Goal: Information Seeking & Learning: Compare options

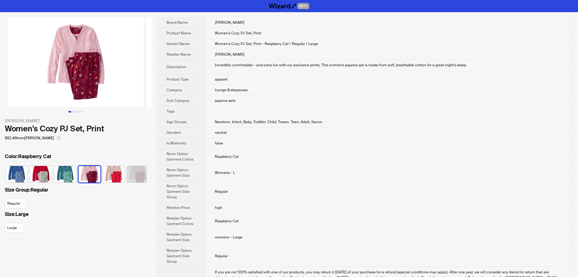
scroll to position [0, 4]
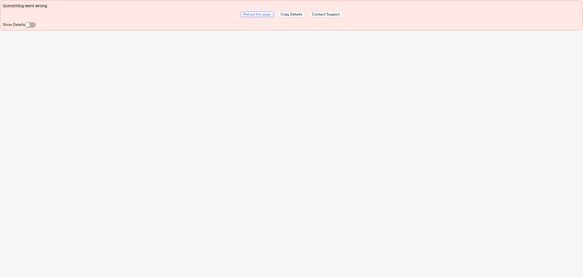
click at [263, 14] on span "Reload the page" at bounding box center [257, 14] width 28 height 5
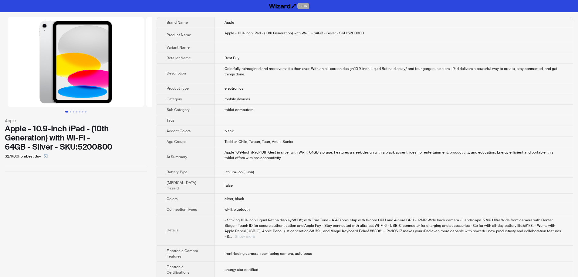
click at [547, 223] on div "- Striking 10.9-inch Liquid Retina display&#185; with True Tone - A14 Bionic ch…" at bounding box center [394, 228] width 339 height 22
click at [255, 234] on button "Show more" at bounding box center [245, 236] width 20 height 5
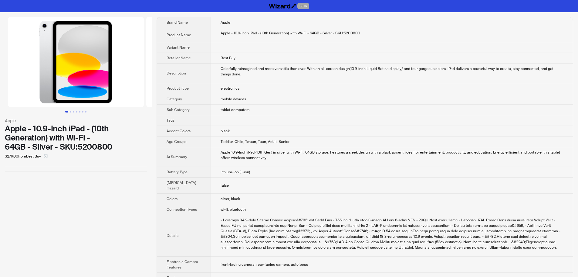
click at [48, 155] on icon "select" at bounding box center [46, 156] width 4 height 4
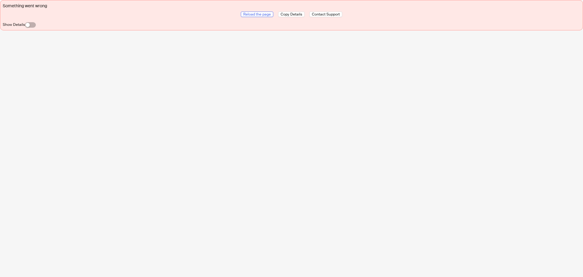
click at [260, 15] on span "Reload the page" at bounding box center [257, 14] width 28 height 5
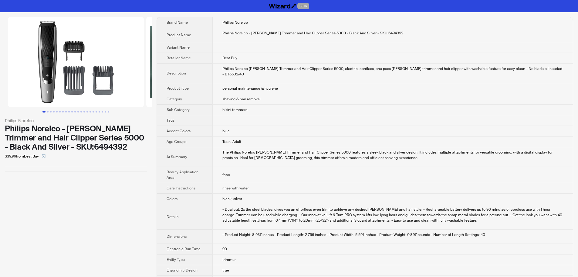
click at [357, 104] on td "bikini trimmers" at bounding box center [393, 109] width 361 height 11
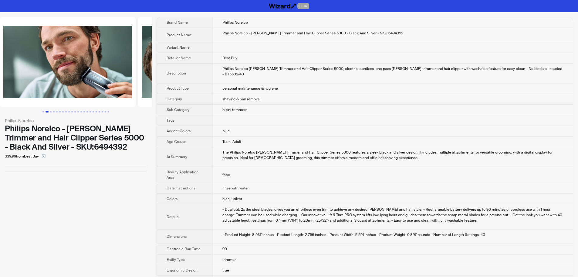
drag, startPoint x: 103, startPoint y: 85, endPoint x: 7, endPoint y: 80, distance: 96.4
click at [3, 80] on ul at bounding box center [76, 62] width 152 height 90
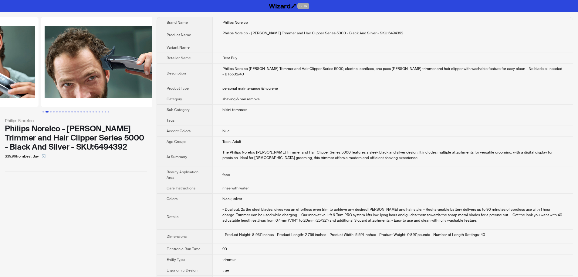
drag, startPoint x: 50, startPoint y: 80, endPoint x: 19, endPoint y: 77, distance: 31.7
click at [20, 77] on ul at bounding box center [76, 62] width 152 height 90
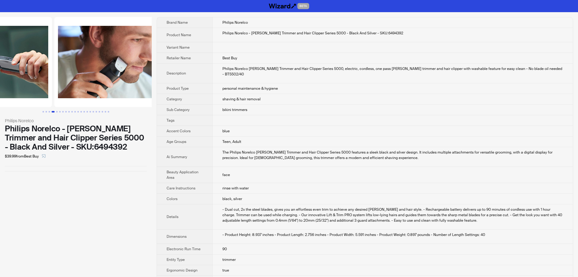
scroll to position [0, 415]
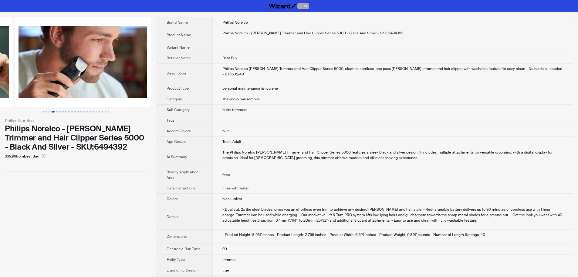
drag, startPoint x: 117, startPoint y: 83, endPoint x: 33, endPoint y: 79, distance: 83.9
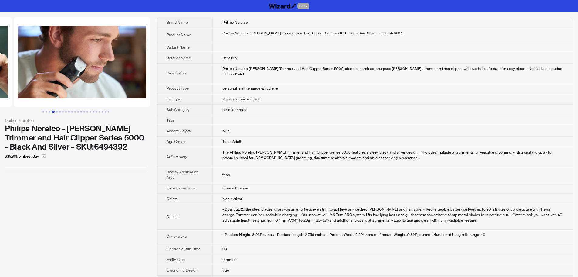
click at [33, 79] on ul at bounding box center [76, 62] width 152 height 90
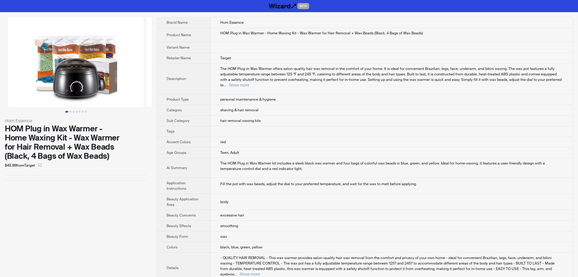
scroll to position [297, 0]
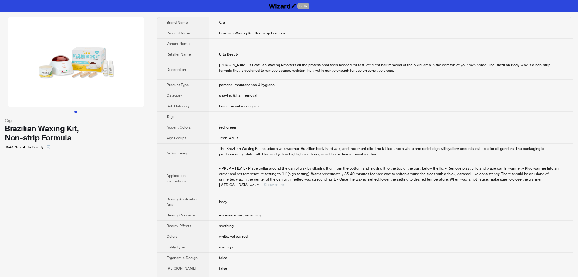
click at [284, 182] on button "Show more" at bounding box center [274, 184] width 20 height 5
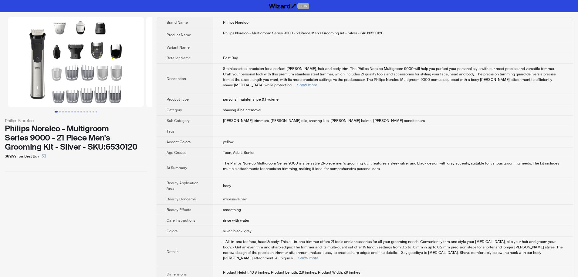
click at [453, 66] on span "Stainless steel precision for a perfect [PERSON_NAME], hair and body trim. The …" at bounding box center [389, 76] width 333 height 21
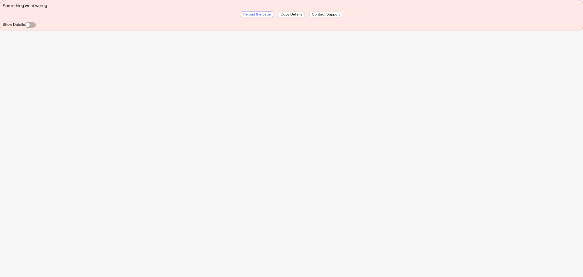
click at [264, 13] on span "Reload the page" at bounding box center [257, 14] width 28 height 5
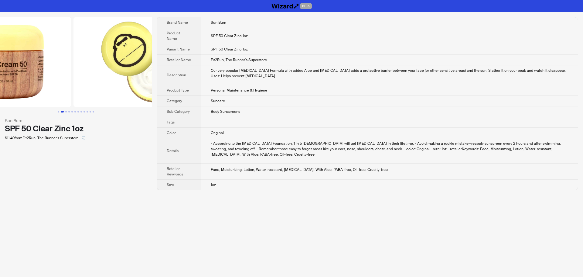
scroll to position [0, 138]
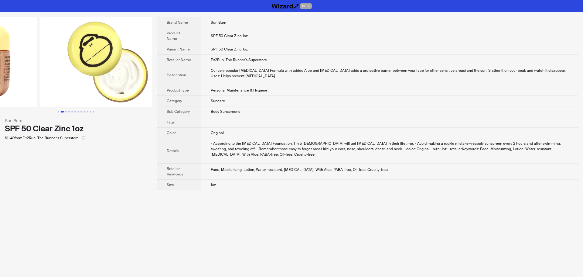
drag, startPoint x: 105, startPoint y: 72, endPoint x: 44, endPoint y: 67, distance: 61.3
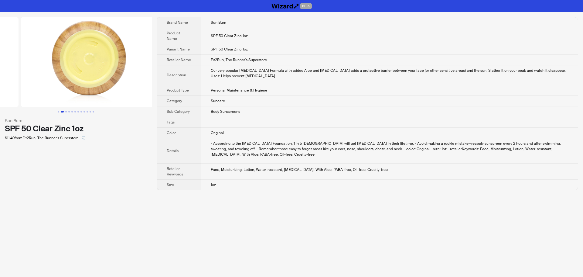
drag, startPoint x: 96, startPoint y: 78, endPoint x: 0, endPoint y: 83, distance: 95.8
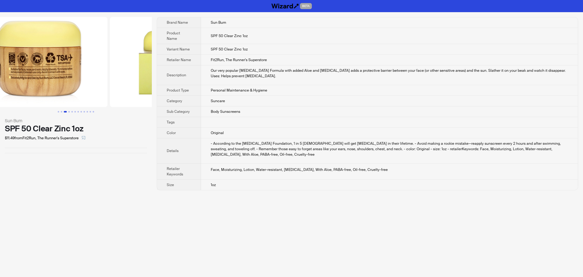
drag, startPoint x: 117, startPoint y: 81, endPoint x: 4, endPoint y: 85, distance: 113.0
click at [0, 84] on ul at bounding box center [76, 62] width 152 height 90
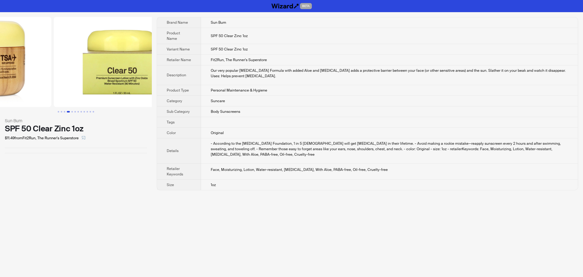
drag, startPoint x: 132, startPoint y: 83, endPoint x: 70, endPoint y: 82, distance: 61.6
click at [70, 82] on ul at bounding box center [76, 62] width 152 height 90
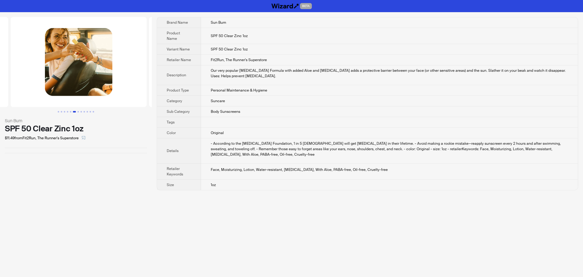
drag, startPoint x: 137, startPoint y: 73, endPoint x: 52, endPoint y: 73, distance: 84.7
click at [56, 73] on ul at bounding box center [76, 62] width 152 height 90
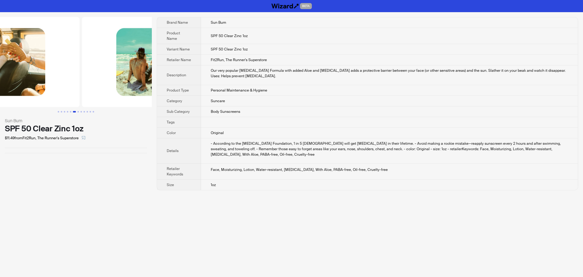
drag, startPoint x: 109, startPoint y: 84, endPoint x: 29, endPoint y: 84, distance: 80.2
click at [31, 84] on ul at bounding box center [76, 62] width 152 height 90
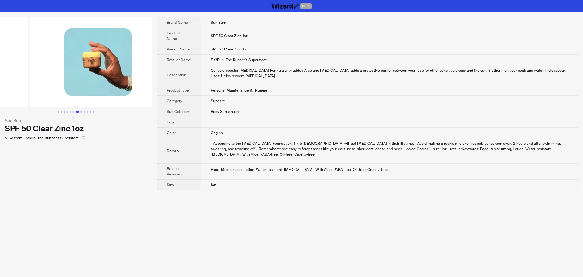
drag, startPoint x: 94, startPoint y: 87, endPoint x: 18, endPoint y: 89, distance: 75.9
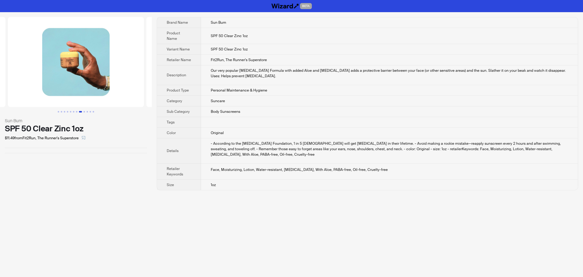
scroll to position [0, 1108]
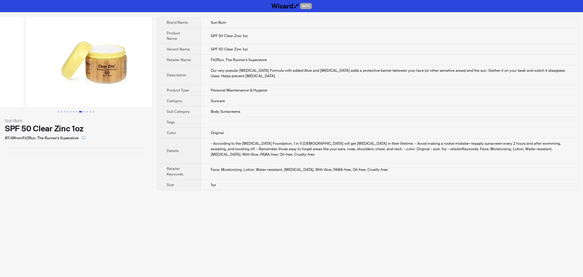
drag, startPoint x: 120, startPoint y: 88, endPoint x: 37, endPoint y: 87, distance: 82.3
click at [39, 87] on ul at bounding box center [76, 62] width 152 height 90
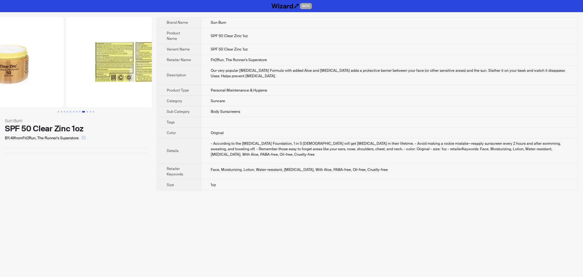
drag, startPoint x: 107, startPoint y: 77, endPoint x: 13, endPoint y: 80, distance: 93.9
click at [14, 80] on ul at bounding box center [76, 62] width 152 height 90
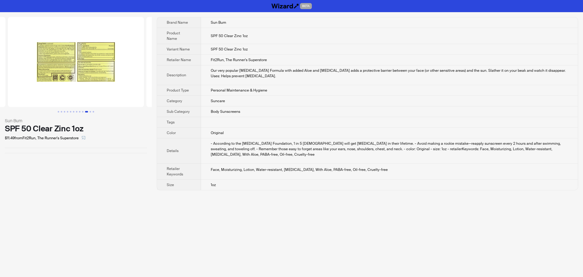
click at [70, 58] on img at bounding box center [76, 62] width 136 height 90
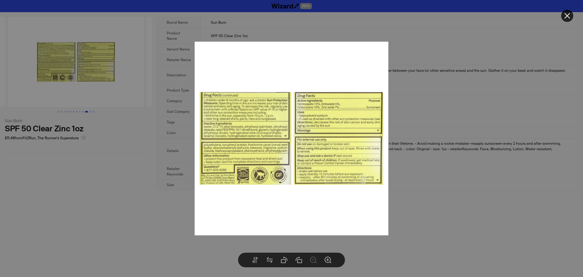
click at [437, 189] on div at bounding box center [291, 138] width 583 height 277
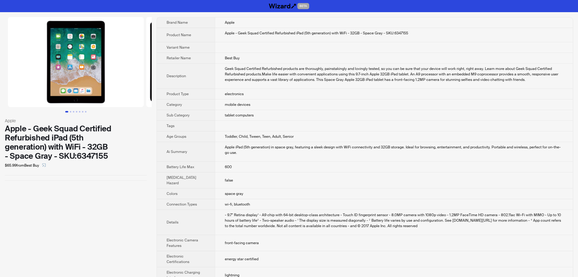
click at [373, 113] on td "tablet computers" at bounding box center [394, 115] width 358 height 11
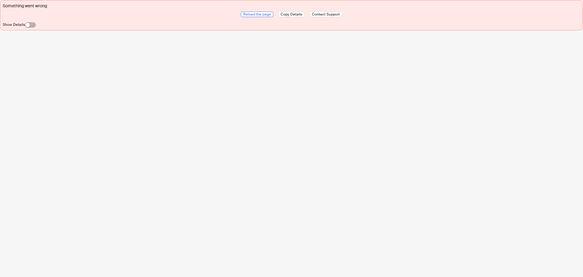
click at [265, 15] on span "Reload the page" at bounding box center [257, 14] width 28 height 5
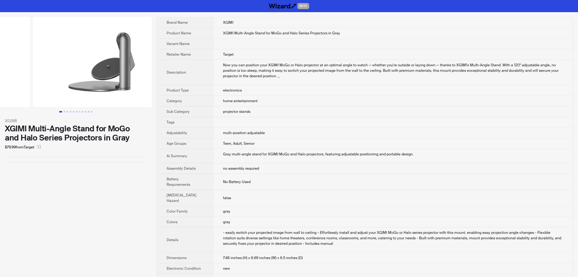
drag, startPoint x: 119, startPoint y: 99, endPoint x: 39, endPoint y: 108, distance: 80.7
click at [42, 107] on div at bounding box center [76, 64] width 152 height 95
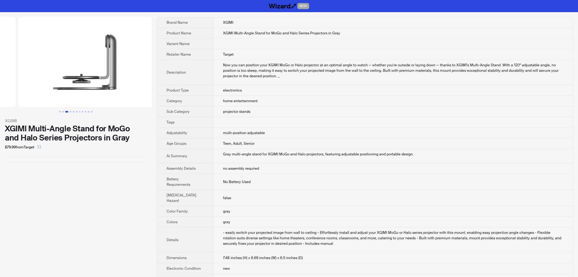
drag, startPoint x: 99, startPoint y: 103, endPoint x: 9, endPoint y: 115, distance: 91.6
click at [9, 115] on div "XGIMI XGIMI Multi-Angle Stand for MoGo and Halo Series Projectors in Gray $79.9…" at bounding box center [76, 89] width 152 height 155
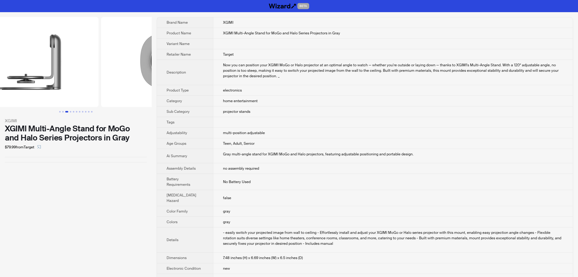
drag, startPoint x: 88, startPoint y: 102, endPoint x: 8, endPoint y: 114, distance: 80.7
click at [8, 114] on div "XGIMI XGIMI Multi-Angle Stand for MoGo and Halo Series Projectors in Gray $79.9…" at bounding box center [76, 89] width 152 height 155
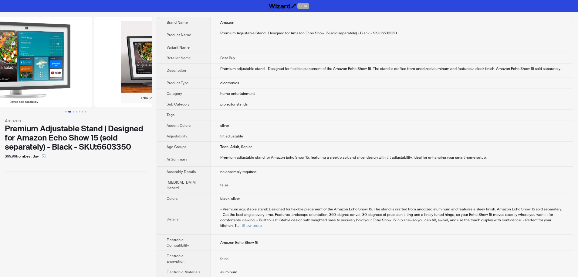
drag, startPoint x: 104, startPoint y: 77, endPoint x: 21, endPoint y: 75, distance: 83.2
click at [45, 75] on ul at bounding box center [76, 62] width 152 height 90
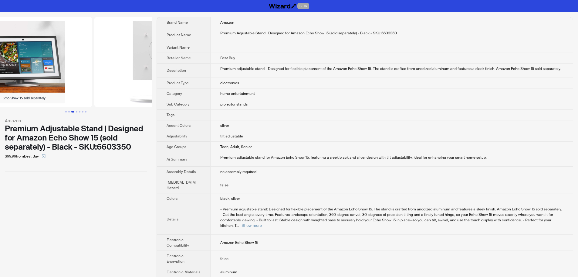
drag, startPoint x: 58, startPoint y: 80, endPoint x: 80, endPoint y: 83, distance: 22.0
click at [18, 83] on ul at bounding box center [76, 62] width 152 height 90
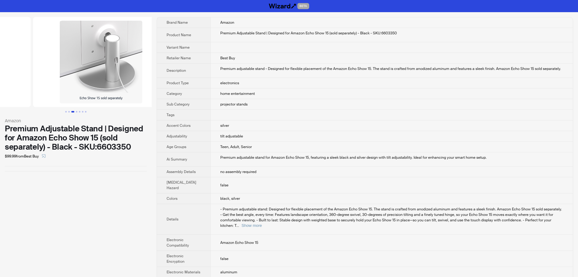
drag, startPoint x: 110, startPoint y: 82, endPoint x: 33, endPoint y: 83, distance: 76.8
click at [34, 84] on ul at bounding box center [76, 62] width 152 height 90
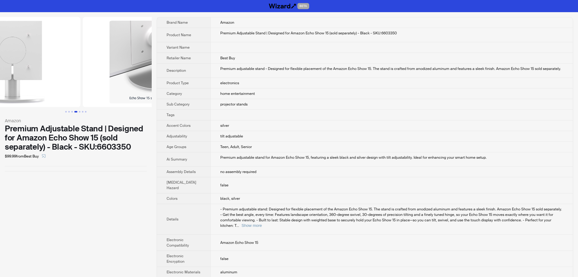
drag, startPoint x: 87, startPoint y: 80, endPoint x: 221, endPoint y: 87, distance: 134.4
click at [202, 86] on div "Amazon Premium Adjustable Stand | Designed for Amazon Echo Show 15 (sold separa…" at bounding box center [289, 218] width 578 height 412
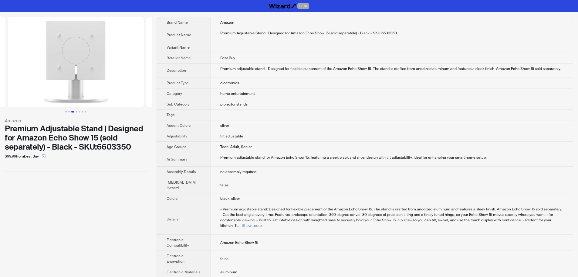
click at [340, 124] on td "silver" at bounding box center [391, 125] width 363 height 11
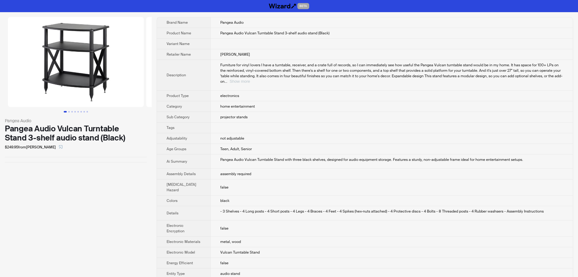
click at [250, 79] on button "Show more" at bounding box center [240, 81] width 20 height 5
click at [337, 115] on td "projector stands" at bounding box center [391, 117] width 363 height 11
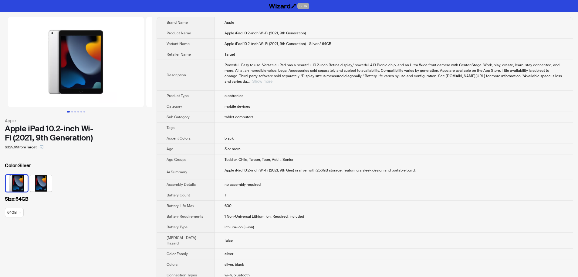
click at [273, 79] on button "Show more" at bounding box center [262, 81] width 20 height 5
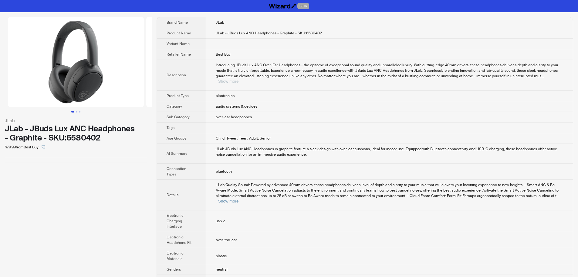
click at [239, 79] on button "Show more" at bounding box center [228, 81] width 20 height 5
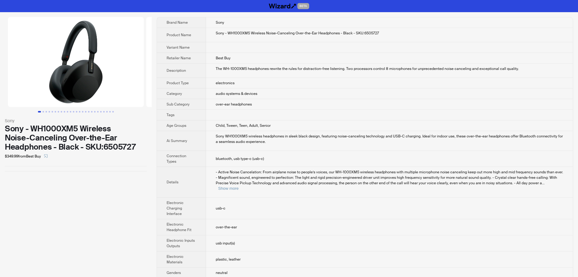
click at [427, 91] on td "audio systems & devices" at bounding box center [389, 93] width 367 height 11
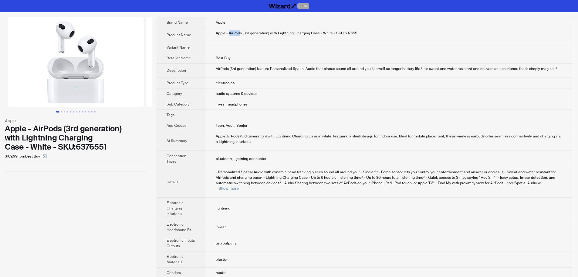
drag, startPoint x: 229, startPoint y: 34, endPoint x: 241, endPoint y: 34, distance: 12.2
click at [241, 34] on div "Apple - AirPods (3rd generation) with Lightning Charging Case - White - SKU:637…" at bounding box center [390, 32] width 348 height 5
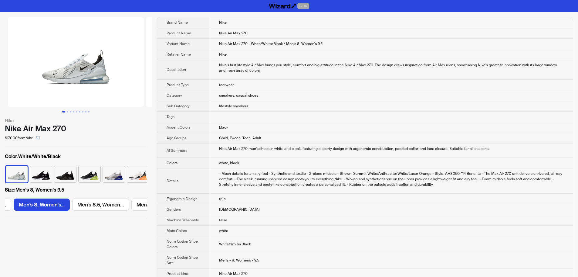
scroll to position [0, 224]
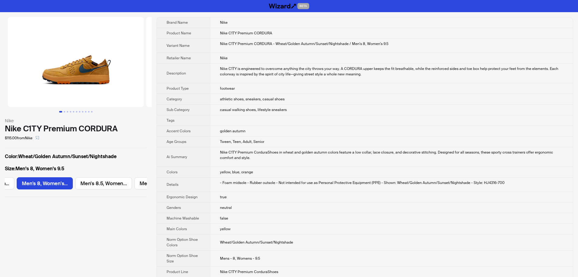
scroll to position [0, 224]
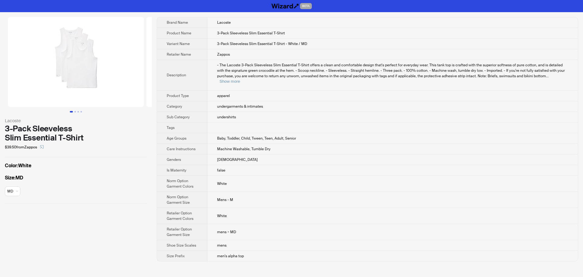
click at [416, 94] on td "apparel" at bounding box center [392, 95] width 370 height 11
drag, startPoint x: 217, startPoint y: 101, endPoint x: 245, endPoint y: 101, distance: 27.6
click at [245, 104] on span "undergarments & intimates" at bounding box center [240, 106] width 46 height 5
click at [249, 104] on span "undergarments & intimates" at bounding box center [240, 106] width 46 height 5
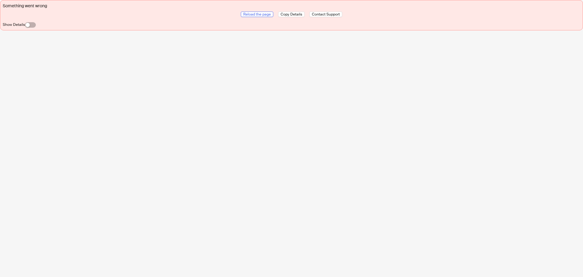
click at [264, 12] on button "Reload the page" at bounding box center [257, 14] width 32 height 5
click at [254, 13] on span "Reload the page" at bounding box center [257, 14] width 28 height 5
drag, startPoint x: 27, startPoint y: 22, endPoint x: 38, endPoint y: 45, distance: 25.4
click at [28, 22] on span "button" at bounding box center [30, 24] width 11 height 5
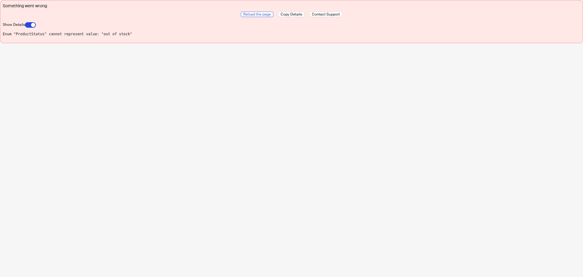
drag, startPoint x: 257, startPoint y: 18, endPoint x: 261, endPoint y: 15, distance: 4.3
click at [258, 17] on div "Reload the page Copy Details Contact Support Show Details Enum "ProductStatus" …" at bounding box center [292, 26] width 578 height 29
click at [261, 15] on span "Reload the page" at bounding box center [257, 14] width 28 height 5
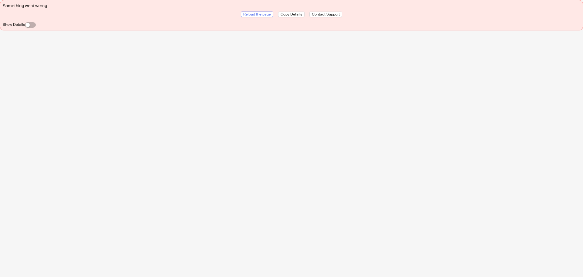
click at [261, 13] on span "Reload the page" at bounding box center [257, 14] width 28 height 5
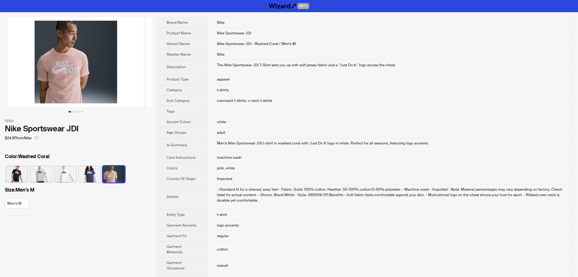
click at [421, 41] on td "Nike Sportswear JDI - Washed Coral / Men's M" at bounding box center [390, 44] width 366 height 11
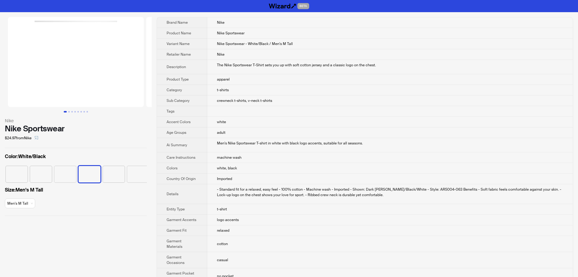
scroll to position [0, 64]
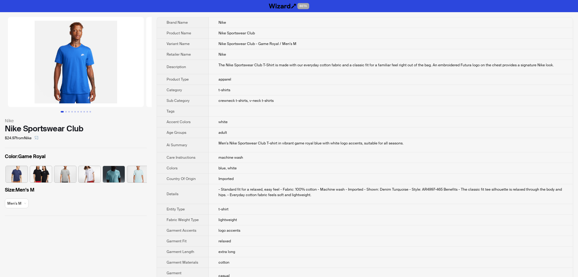
scroll to position [0, 125]
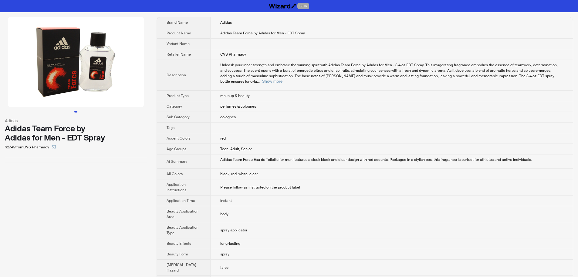
click at [398, 124] on td at bounding box center [391, 127] width 363 height 11
click at [283, 79] on button "Show more" at bounding box center [272, 81] width 20 height 5
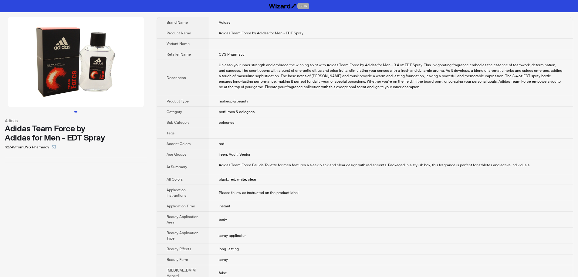
scroll to position [238, 0]
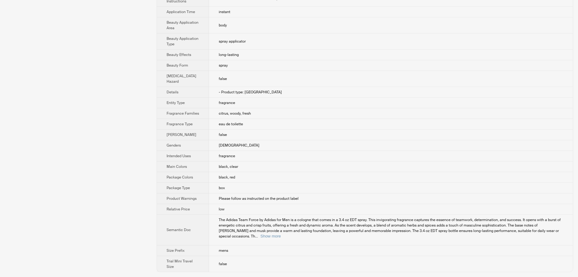
click at [380, 119] on td "eau de toilette" at bounding box center [391, 124] width 364 height 11
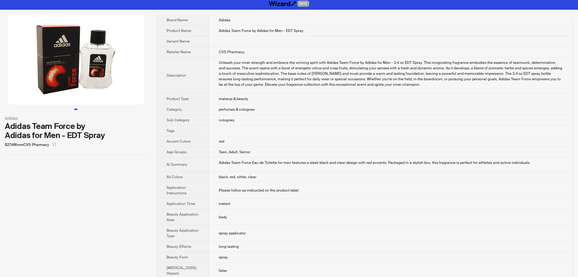
scroll to position [0, 0]
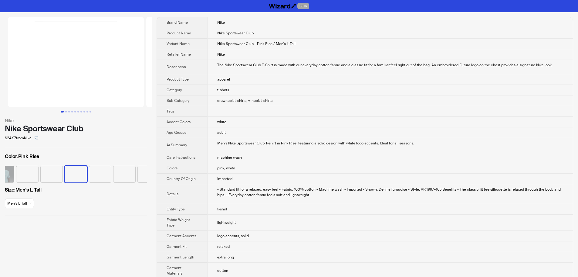
scroll to position [0, 125]
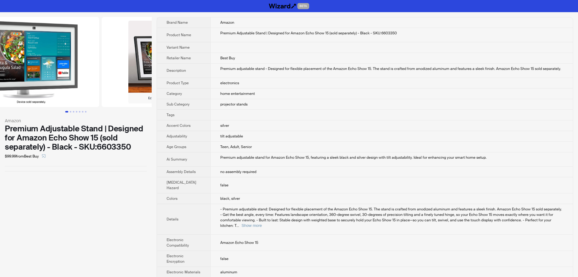
drag, startPoint x: 116, startPoint y: 89, endPoint x: 56, endPoint y: 93, distance: 59.6
click at [60, 93] on img at bounding box center [31, 62] width 136 height 90
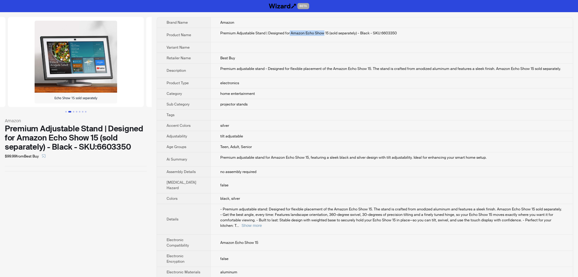
drag, startPoint x: 284, startPoint y: 31, endPoint x: 317, endPoint y: 33, distance: 33.2
click at [317, 33] on div "Premium Adjustable Stand | Designed for Amazon Echo Show 15 (sold separately) -…" at bounding box center [391, 32] width 343 height 5
click at [286, 32] on div "Premium Adjustable Stand | Designed for Amazon Echo Show 15 (sold separately) -…" at bounding box center [391, 32] width 343 height 5
drag, startPoint x: 285, startPoint y: 35, endPoint x: 320, endPoint y: 35, distance: 34.3
click at [322, 35] on div "Premium Adjustable Stand | Designed for Amazon Echo Show 15 (sold separately) -…" at bounding box center [391, 32] width 343 height 5
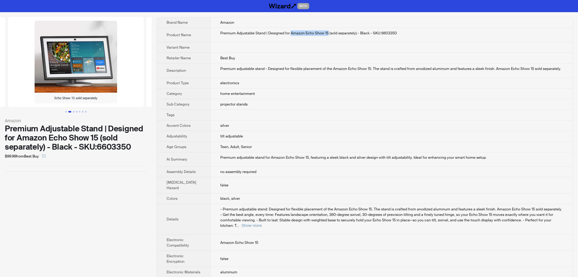
click at [305, 32] on div "Premium Adjustable Stand | Designed for Amazon Echo Show 15 (sold separately) -…" at bounding box center [391, 32] width 343 height 5
drag, startPoint x: 215, startPoint y: 106, endPoint x: 249, endPoint y: 106, distance: 33.4
click at [249, 106] on td "projector stands" at bounding box center [391, 104] width 363 height 11
click at [247, 106] on td "projector stands" at bounding box center [391, 104] width 363 height 11
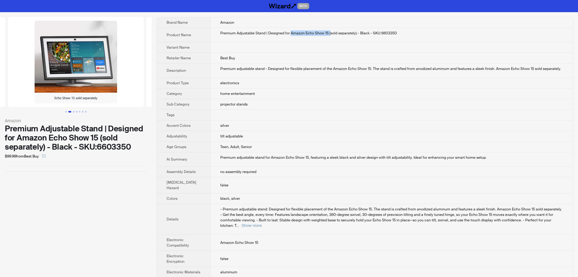
drag, startPoint x: 286, startPoint y: 32, endPoint x: 323, endPoint y: 33, distance: 37.7
click at [324, 33] on div "Premium Adjustable Stand | Designed for Amazon Echo Show 15 (sold separately) -…" at bounding box center [391, 32] width 343 height 5
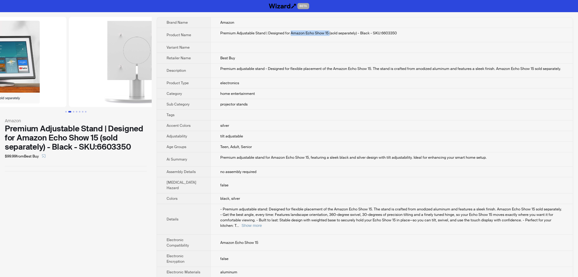
drag, startPoint x: 71, startPoint y: 67, endPoint x: 8, endPoint y: 65, distance: 63.5
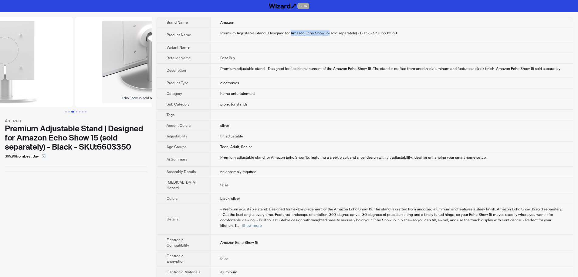
drag, startPoint x: 104, startPoint y: 76, endPoint x: 0, endPoint y: 77, distance: 103.5
click at [13, 77] on ul at bounding box center [76, 62] width 152 height 90
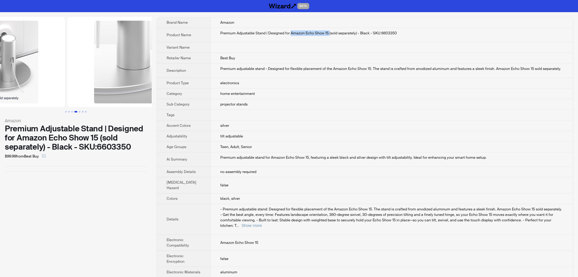
drag, startPoint x: 93, startPoint y: 77, endPoint x: 36, endPoint y: 77, distance: 57.4
click at [26, 77] on ul at bounding box center [76, 62] width 152 height 90
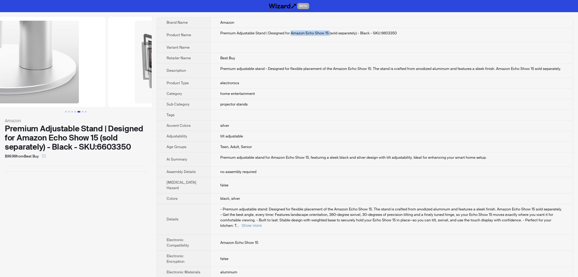
click at [20, 72] on img at bounding box center [38, 62] width 136 height 90
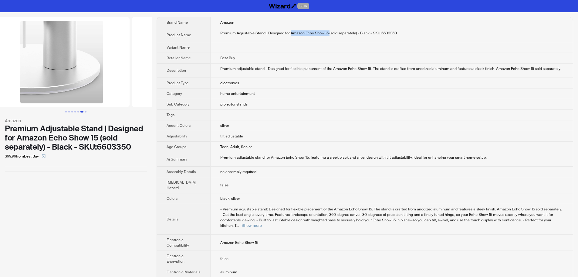
drag, startPoint x: 74, startPoint y: 75, endPoint x: 175, endPoint y: 83, distance: 101.4
click at [162, 83] on div "Amazon Premium Adjustable Stand | Designed for Amazon Echo Show 15 (sold separa…" at bounding box center [289, 218] width 578 height 412
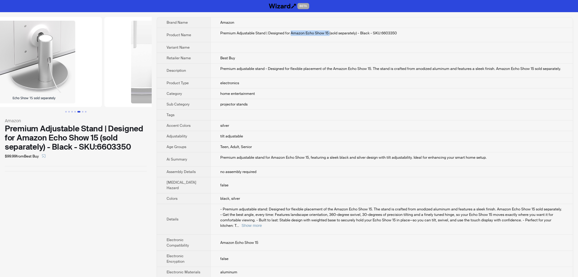
drag, startPoint x: 62, startPoint y: 77, endPoint x: 154, endPoint y: 79, distance: 91.4
click at [151, 79] on img at bounding box center [172, 62] width 136 height 90
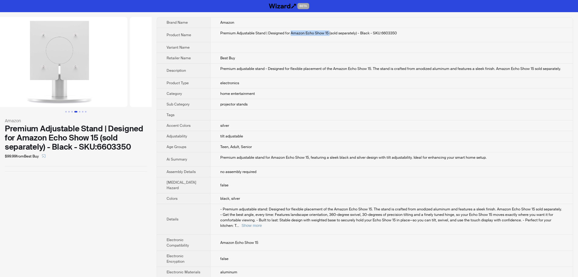
drag, startPoint x: 59, startPoint y: 78, endPoint x: 169, endPoint y: 80, distance: 110.2
click at [171, 80] on div "Amazon Premium Adjustable Stand | Designed for Amazon Echo Show 15 (sold separa…" at bounding box center [289, 218] width 578 height 412
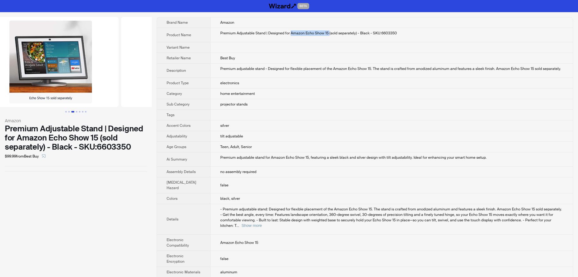
click at [184, 84] on div "Amazon Premium Adjustable Stand | Designed for Amazon Echo Show 15 (sold separa…" at bounding box center [289, 218] width 578 height 412
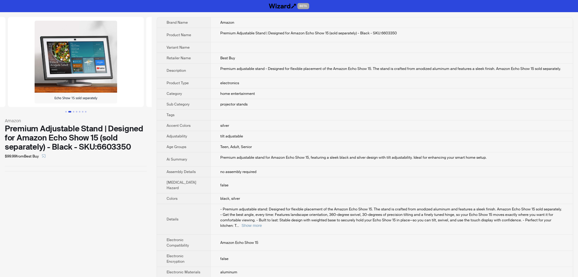
click at [309, 87] on td "electronics" at bounding box center [391, 83] width 363 height 11
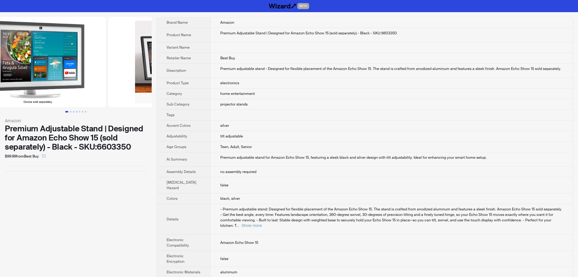
drag, startPoint x: 103, startPoint y: 46, endPoint x: 229, endPoint y: 44, distance: 126.0
click at [182, 43] on div "Amazon Premium Adjustable Stand | Designed for Amazon Echo Show 15 (sold separa…" at bounding box center [289, 218] width 578 height 412
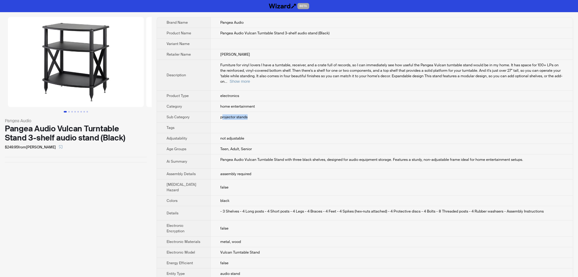
drag, startPoint x: 217, startPoint y: 114, endPoint x: 241, endPoint y: 114, distance: 24.9
click at [241, 114] on td "projector stands" at bounding box center [391, 117] width 363 height 11
click at [237, 114] on td "projector stands" at bounding box center [391, 117] width 363 height 11
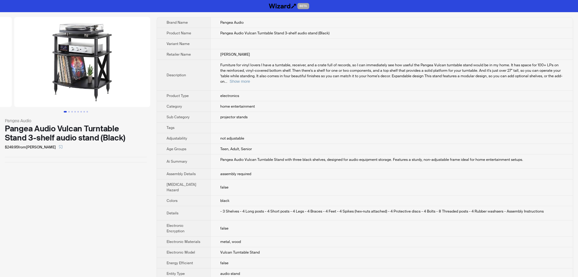
drag, startPoint x: 118, startPoint y: 75, endPoint x: 43, endPoint y: 73, distance: 74.7
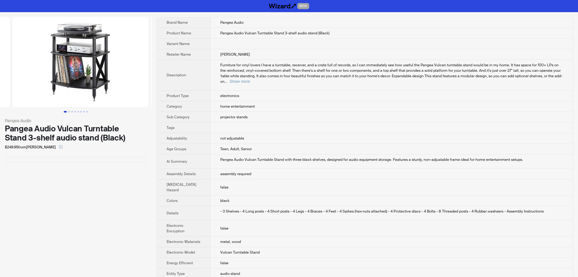
click at [45, 73] on ul at bounding box center [76, 62] width 152 height 90
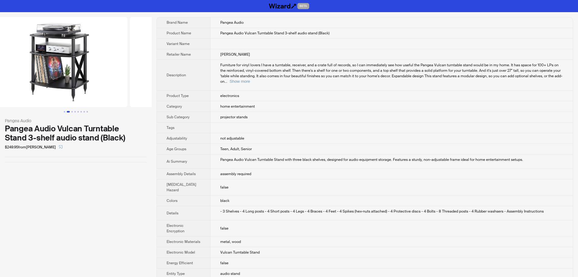
drag, startPoint x: 113, startPoint y: 85, endPoint x: 102, endPoint y: 86, distance: 11.0
click at [102, 86] on img at bounding box center [59, 62] width 136 height 90
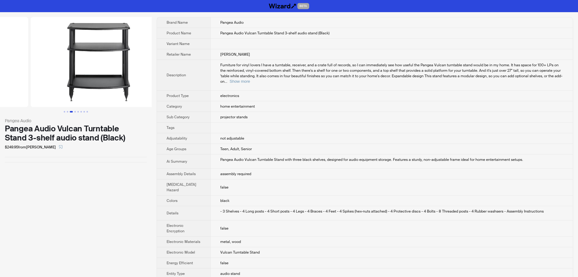
scroll to position [0, 277]
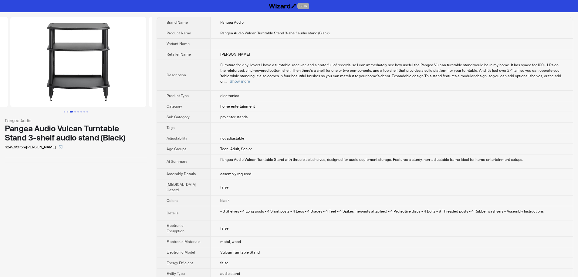
drag, startPoint x: 114, startPoint y: 72, endPoint x: 30, endPoint y: 72, distance: 84.1
click at [30, 72] on ul at bounding box center [76, 62] width 152 height 90
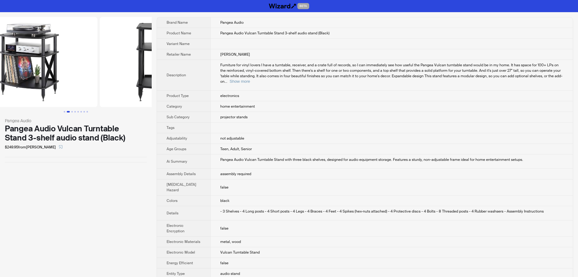
drag, startPoint x: 71, startPoint y: 72, endPoint x: 119, endPoint y: 79, distance: 48.6
click at [134, 79] on img at bounding box center [168, 62] width 136 height 90
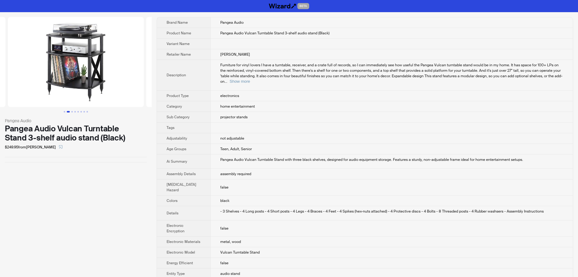
scroll to position [0, 53]
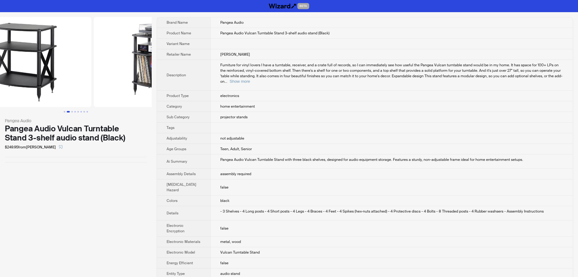
drag, startPoint x: 52, startPoint y: 74, endPoint x: 145, endPoint y: 77, distance: 93.9
click at [138, 77] on img at bounding box center [162, 62] width 136 height 90
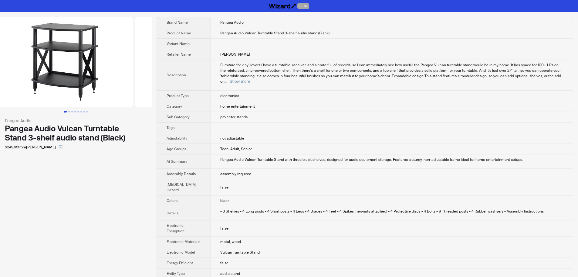
scroll to position [0, 11]
drag, startPoint x: 121, startPoint y: 90, endPoint x: 114, endPoint y: 90, distance: 7.0
click at [114, 90] on img at bounding box center [65, 62] width 136 height 90
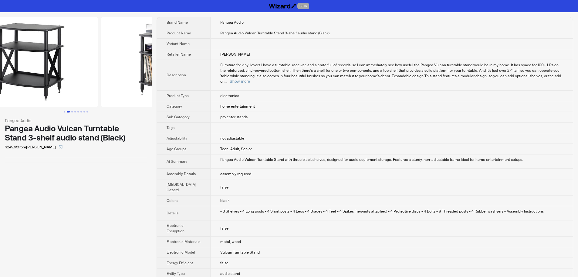
drag, startPoint x: 63, startPoint y: 64, endPoint x: 26, endPoint y: 64, distance: 36.1
click at [42, 64] on ul at bounding box center [76, 62] width 152 height 90
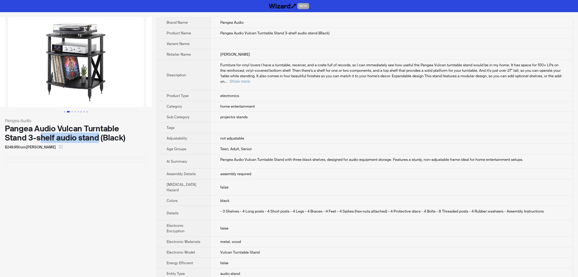
drag, startPoint x: 39, startPoint y: 139, endPoint x: 93, endPoint y: 137, distance: 54.1
click at [98, 141] on div "Pangea Audio Vulcan Turntable Stand 3-shelf audio stand (Black)" at bounding box center [76, 133] width 142 height 18
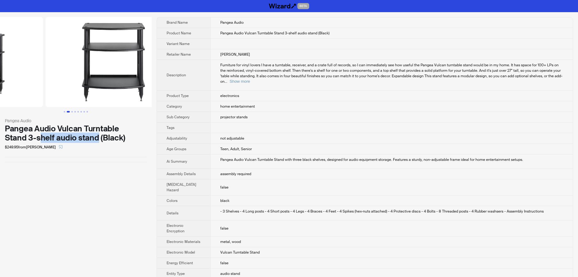
drag, startPoint x: 96, startPoint y: 75, endPoint x: 4, endPoint y: 72, distance: 91.7
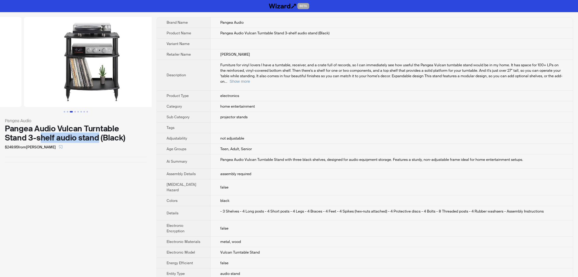
drag, startPoint x: 102, startPoint y: 83, endPoint x: 46, endPoint y: 85, distance: 56.2
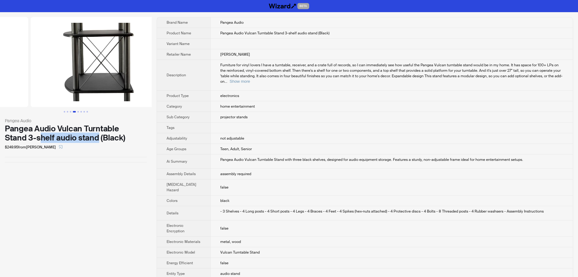
drag, startPoint x: 98, startPoint y: 81, endPoint x: 21, endPoint y: 84, distance: 77.5
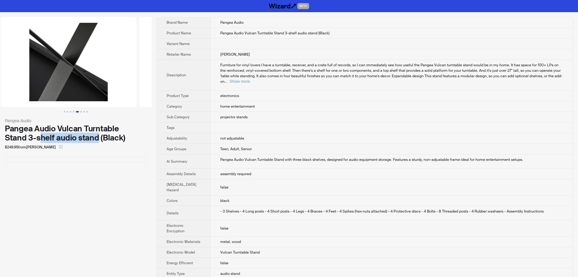
drag, startPoint x: 33, startPoint y: 77, endPoint x: 17, endPoint y: 78, distance: 15.5
click at [17, 78] on ul at bounding box center [76, 62] width 152 height 90
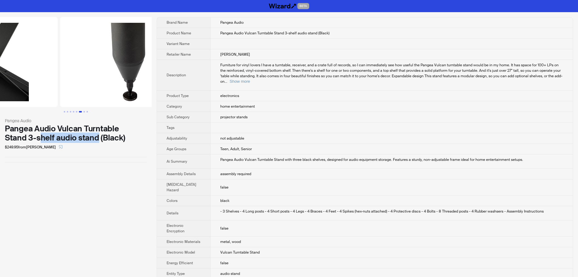
drag, startPoint x: 107, startPoint y: 79, endPoint x: 18, endPoint y: 77, distance: 89.0
click at [19, 77] on ul at bounding box center [76, 62] width 152 height 90
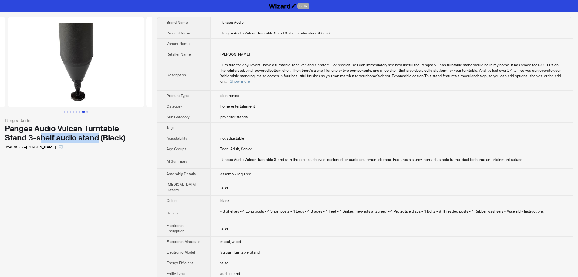
scroll to position [0, 969]
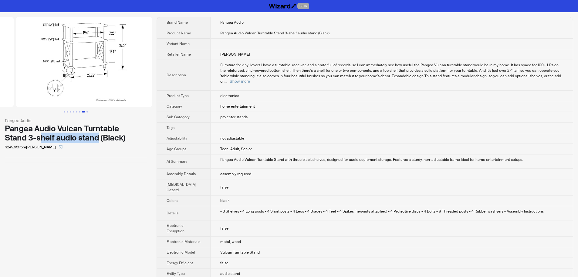
drag, startPoint x: 92, startPoint y: 75, endPoint x: 12, endPoint y: 78, distance: 80.5
click at [27, 74] on ul at bounding box center [76, 62] width 152 height 90
drag, startPoint x: 105, startPoint y: 78, endPoint x: 62, endPoint y: 79, distance: 43.8
click at [70, 77] on img at bounding box center [76, 62] width 136 height 90
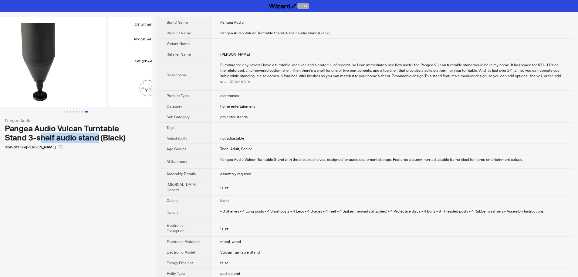
click at [145, 80] on ul at bounding box center [76, 62] width 152 height 90
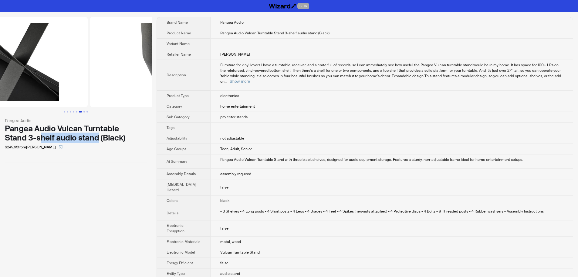
drag, startPoint x: 29, startPoint y: 76, endPoint x: 127, endPoint y: 78, distance: 97.5
click at [129, 78] on ul at bounding box center [76, 62] width 152 height 90
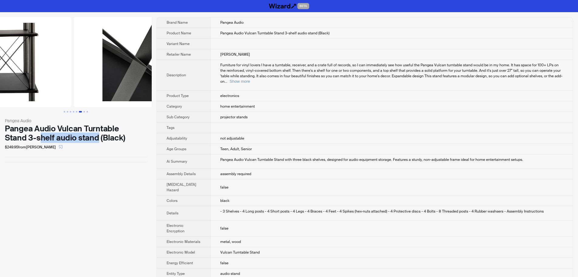
drag, startPoint x: 50, startPoint y: 78, endPoint x: 149, endPoint y: 79, distance: 99.0
click at [152, 78] on div "Pangea Audio Pangea Audio Vulcan Turntable Stand 3-shelf audio stand (Black) $2…" at bounding box center [289, 223] width 578 height 423
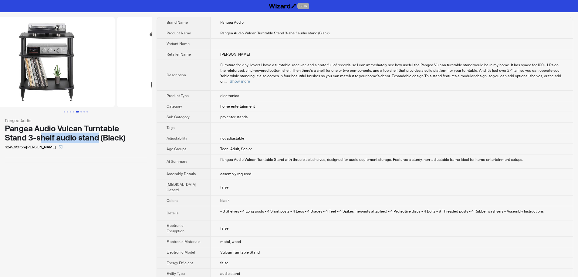
click at [153, 82] on div "Pangea Audio Pangea Audio Vulcan Turntable Stand 3-shelf audio stand (Black) $2…" at bounding box center [289, 223] width 578 height 423
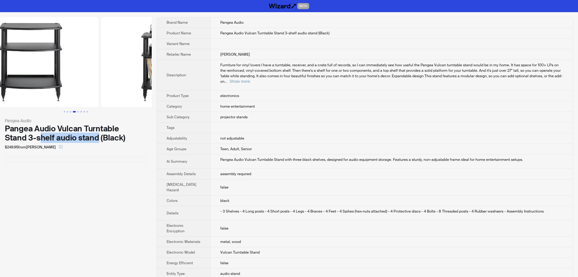
drag, startPoint x: 150, startPoint y: 87, endPoint x: 165, endPoint y: 88, distance: 15.0
click at [163, 88] on div "Pangea Audio Pangea Audio Vulcan Turntable Stand 3-shelf audio stand (Black) $2…" at bounding box center [289, 223] width 578 height 423
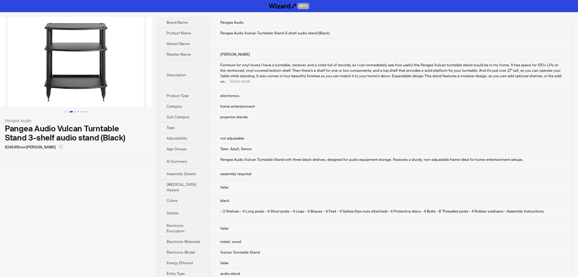
click at [104, 133] on div "Pangea Audio Vulcan Turntable Stand 3-shelf audio stand (Black)" at bounding box center [76, 133] width 142 height 18
click at [212, 113] on td "projector stands" at bounding box center [391, 117] width 363 height 11
drag, startPoint x: 214, startPoint y: 112, endPoint x: 244, endPoint y: 112, distance: 30.1
click at [244, 112] on td "projector stands" at bounding box center [391, 117] width 363 height 11
click at [261, 115] on td "projector stands" at bounding box center [391, 117] width 363 height 11
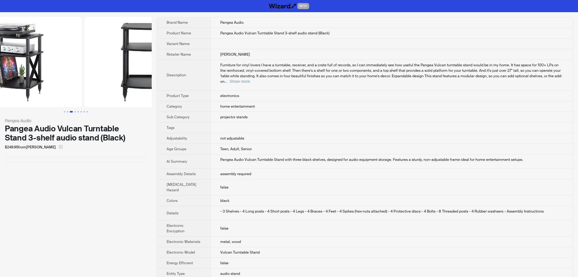
drag, startPoint x: 64, startPoint y: 75, endPoint x: 167, endPoint y: 73, distance: 103.6
click at [160, 72] on div "Pangea Audio Pangea Audio Vulcan Turntable Stand 3-shelf audio stand (Black) $2…" at bounding box center [289, 223] width 578 height 423
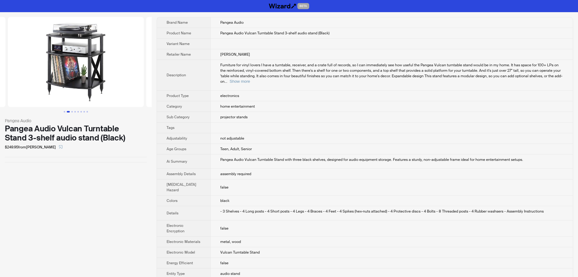
scroll to position [0, 43]
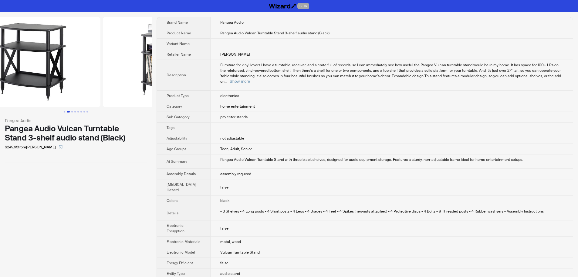
drag, startPoint x: 85, startPoint y: 70, endPoint x: 143, endPoint y: 70, distance: 58.3
click at [140, 70] on ul at bounding box center [76, 62] width 152 height 90
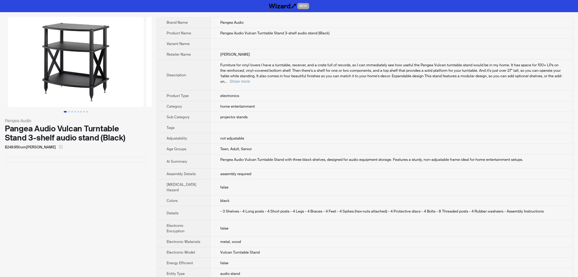
drag, startPoint x: 58, startPoint y: 70, endPoint x: 169, endPoint y: 73, distance: 110.9
click at [160, 71] on div "Pangea Audio Pangea Audio Vulcan Turntable Stand 3-shelf audio stand (Black) $2…" at bounding box center [289, 223] width 578 height 423
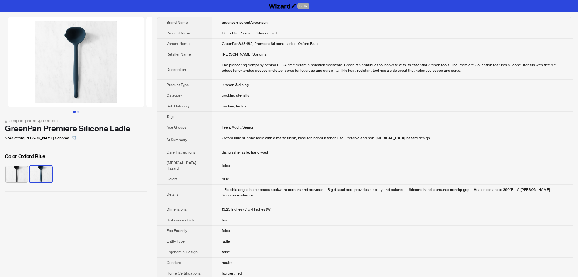
click at [398, 76] on td "The pioneering company behind PFOA-free ceramic nonstick cookware, GreenPan con…" at bounding box center [392, 70] width 361 height 20
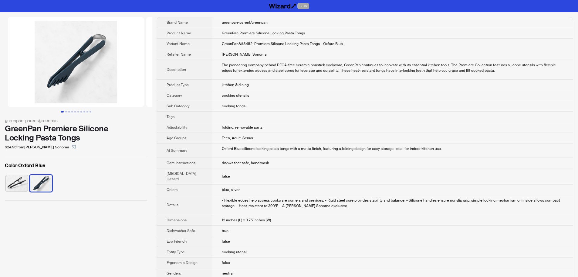
click at [418, 51] on td "[PERSON_NAME] Sonoma" at bounding box center [392, 54] width 361 height 11
